Goal: Navigation & Orientation: Find specific page/section

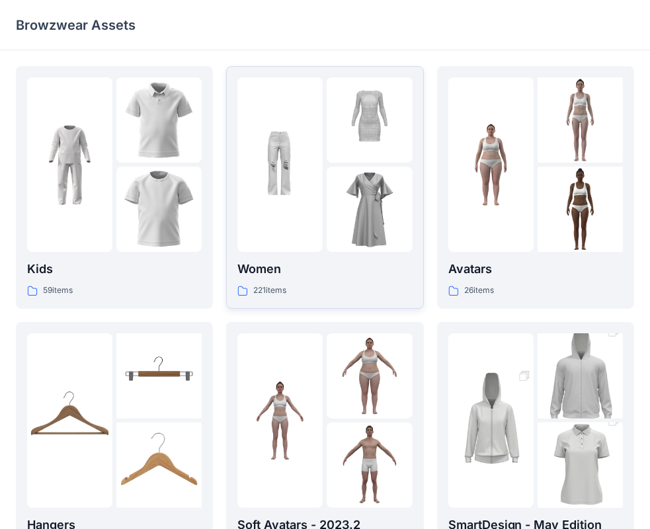
click at [317, 181] on img at bounding box center [279, 164] width 85 height 85
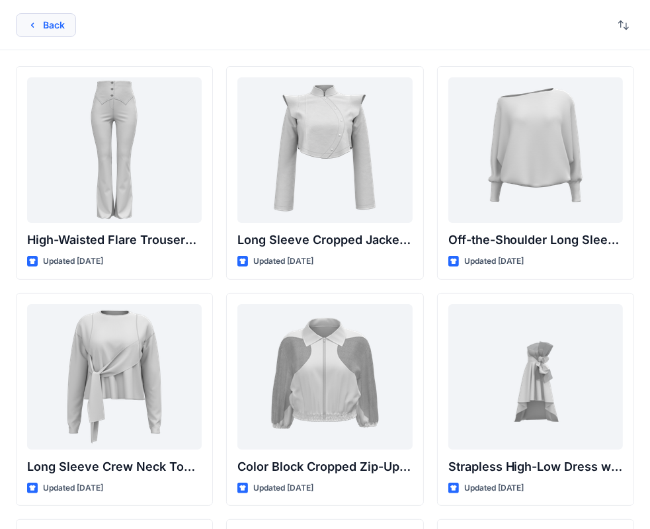
click at [45, 26] on button "Back" at bounding box center [46, 25] width 60 height 24
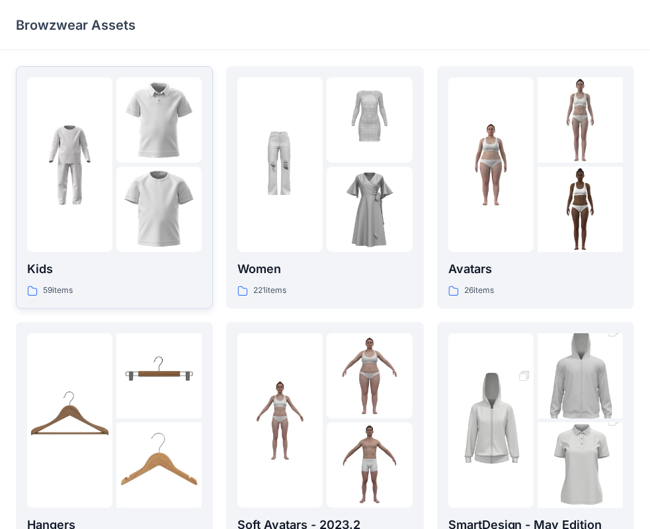
click at [73, 120] on div at bounding box center [69, 164] width 85 height 175
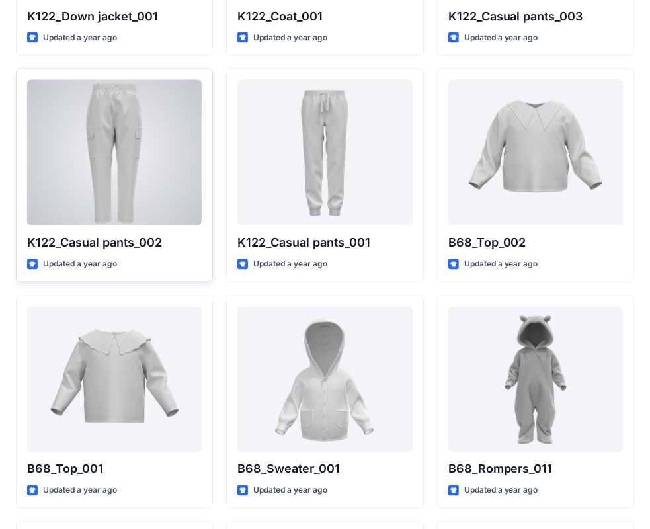
scroll to position [1333, 0]
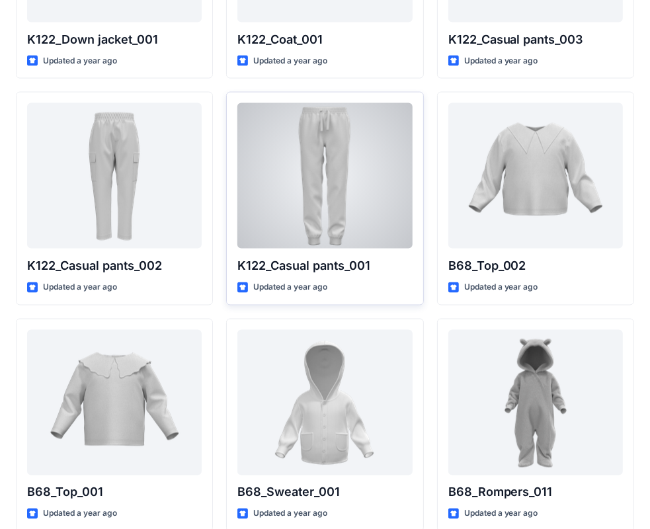
click at [320, 176] on div at bounding box center [324, 175] width 175 height 145
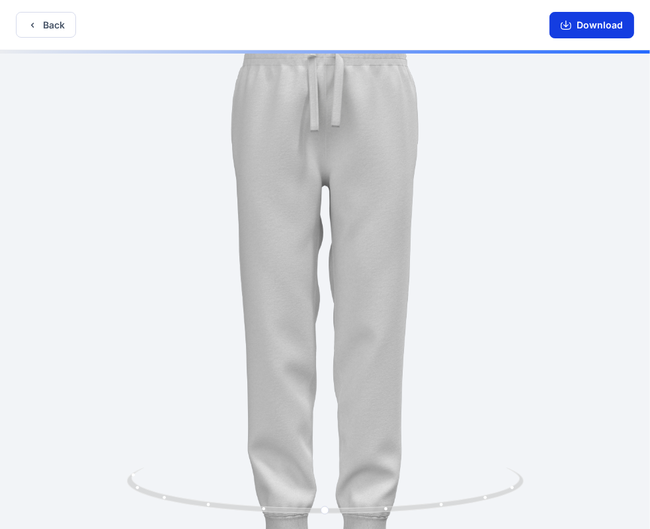
click at [571, 24] on icon "button" at bounding box center [566, 25] width 11 height 7
click at [42, 23] on button "Back" at bounding box center [46, 25] width 60 height 26
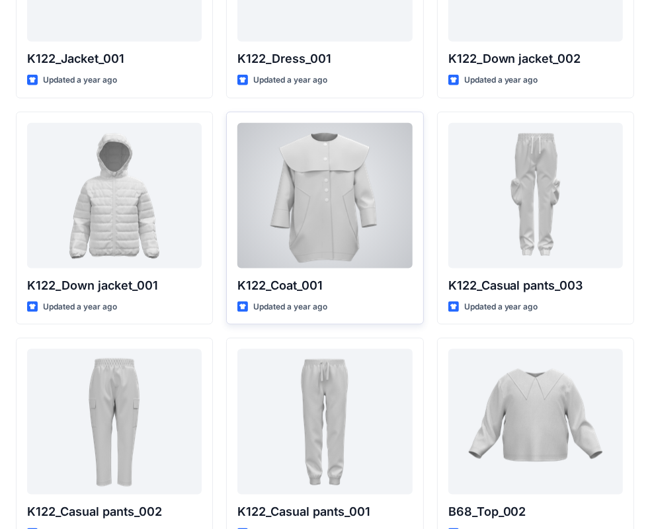
scroll to position [936, 0]
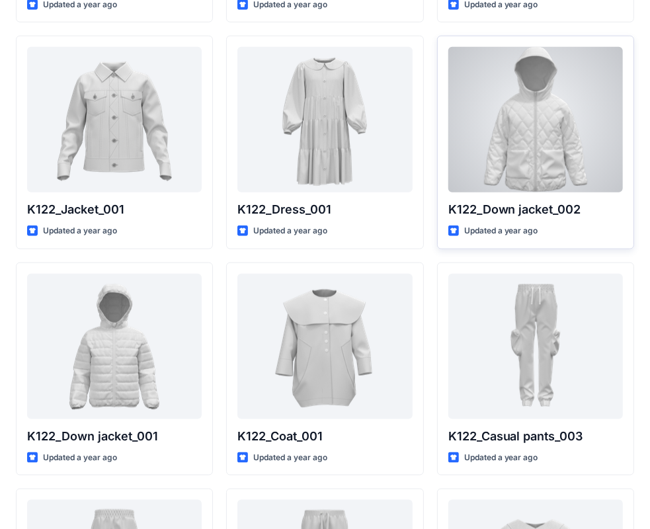
click at [514, 163] on div at bounding box center [535, 119] width 175 height 145
